Goal: Task Accomplishment & Management: Manage account settings

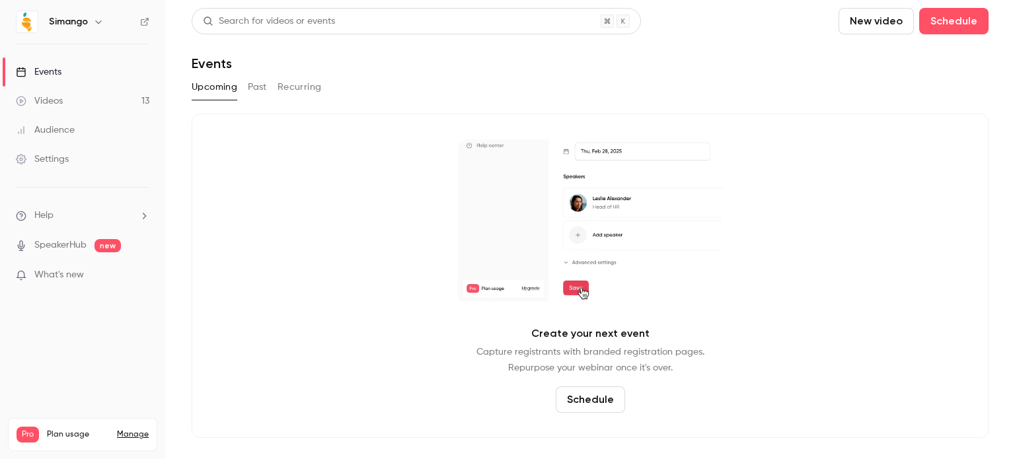
click at [127, 429] on link "Manage" at bounding box center [133, 434] width 32 height 11
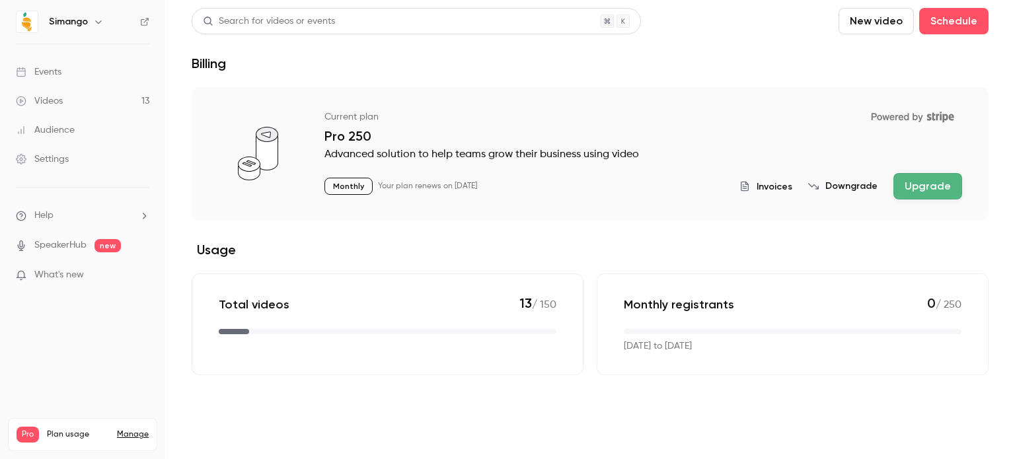
click at [87, 168] on link "Settings" at bounding box center [82, 159] width 165 height 29
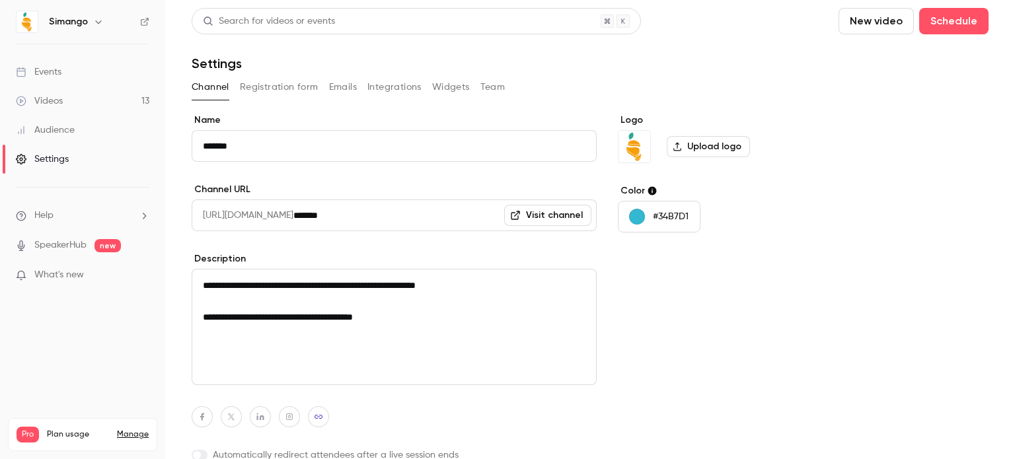
click at [499, 94] on button "Team" at bounding box center [492, 87] width 25 height 21
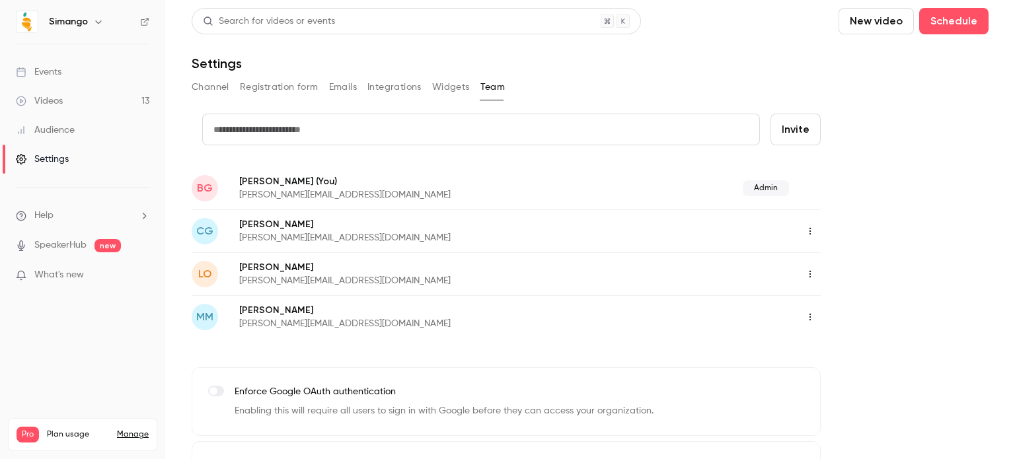
click at [584, 133] on input "text" at bounding box center [481, 130] width 558 height 32
type input "**********"
click at [801, 124] on button "Invite" at bounding box center [795, 130] width 50 height 32
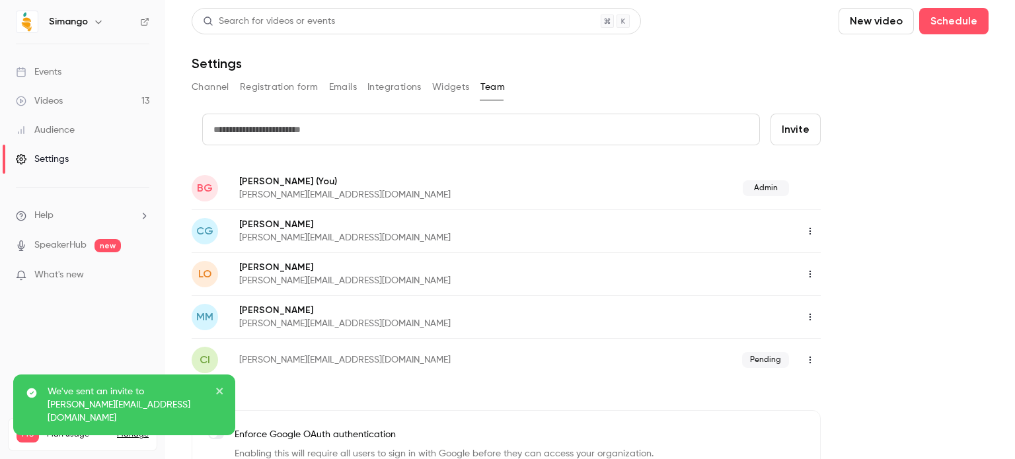
click at [810, 361] on icon "button" at bounding box center [810, 359] width 11 height 9
click at [857, 342] on div at bounding box center [507, 229] width 1015 height 459
